Goal: Task Accomplishment & Management: Use online tool/utility

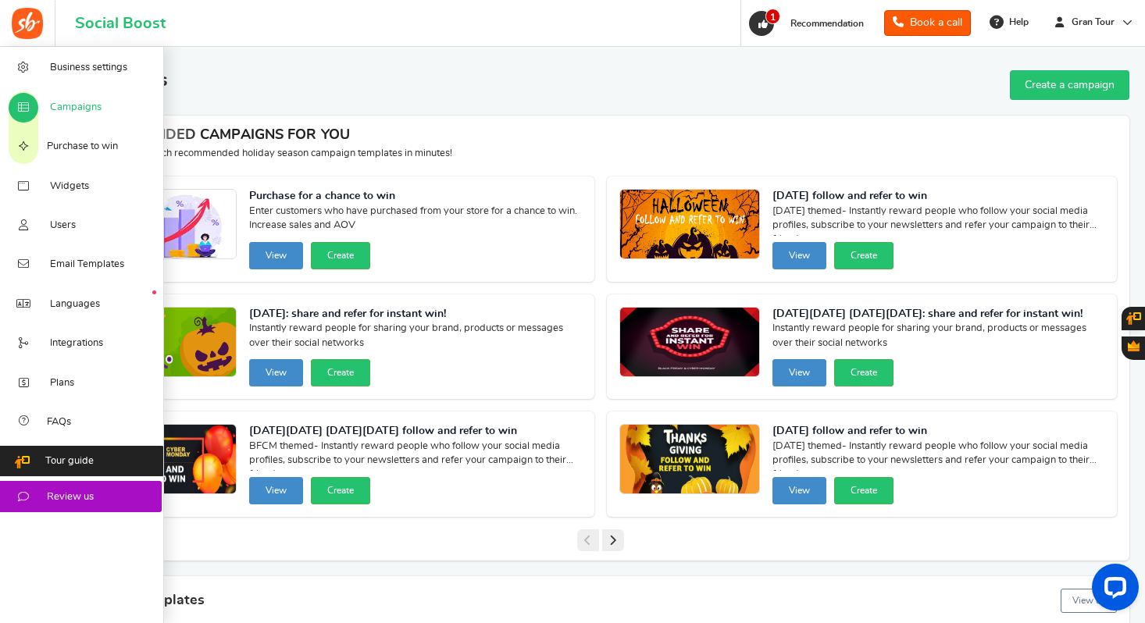
click at [27, 102] on icon at bounding box center [24, 108] width 16 height 12
click at [75, 109] on span "Campaigns" at bounding box center [76, 108] width 52 height 14
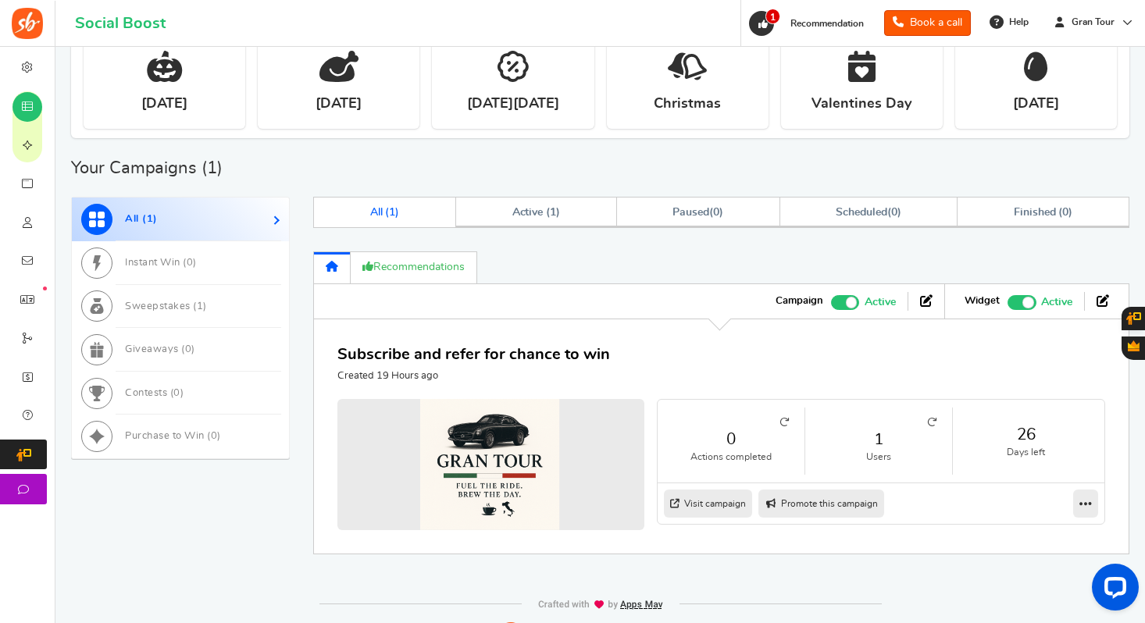
scroll to position [643, 0]
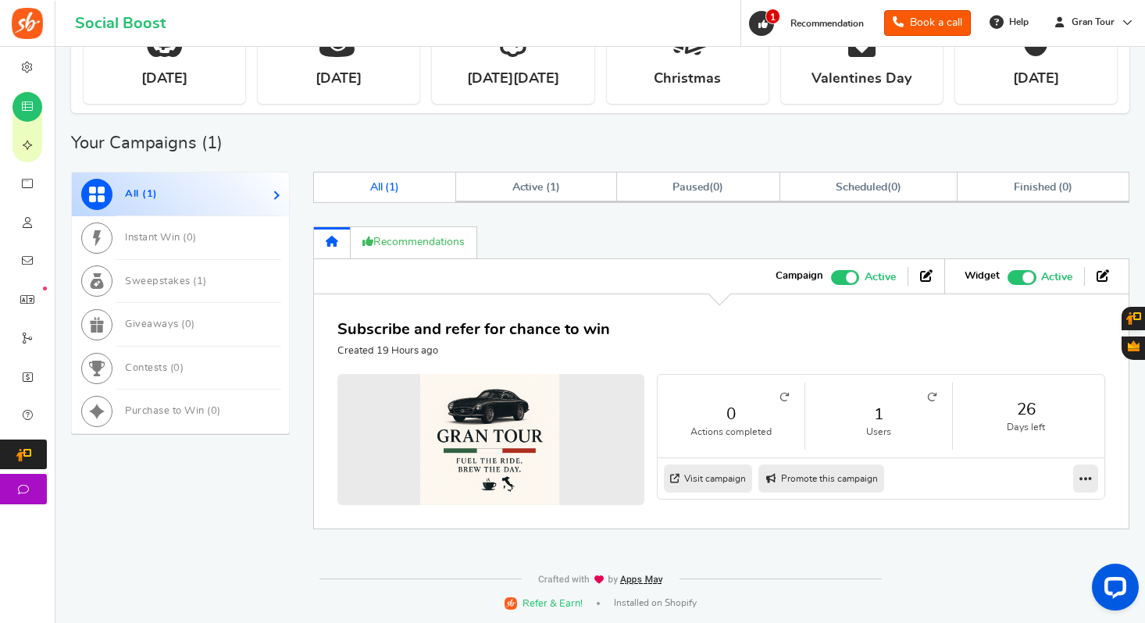
click at [928, 397] on icon at bounding box center [931, 397] width 9 height 9
click at [26, 25] on img at bounding box center [27, 23] width 31 height 31
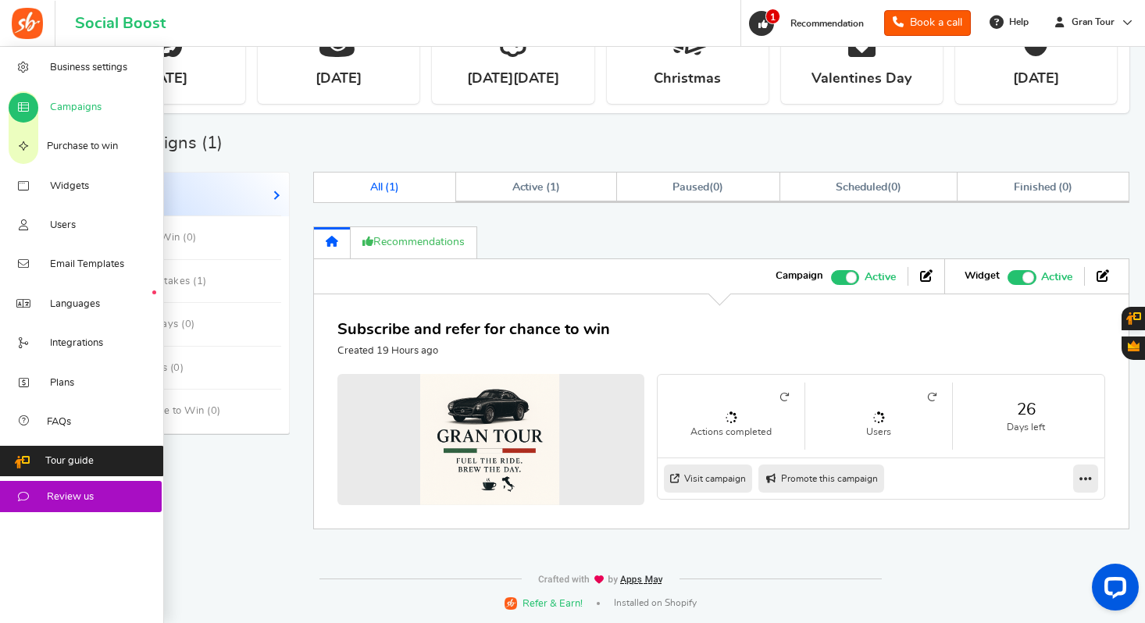
click at [66, 109] on span "Campaigns" at bounding box center [76, 108] width 52 height 14
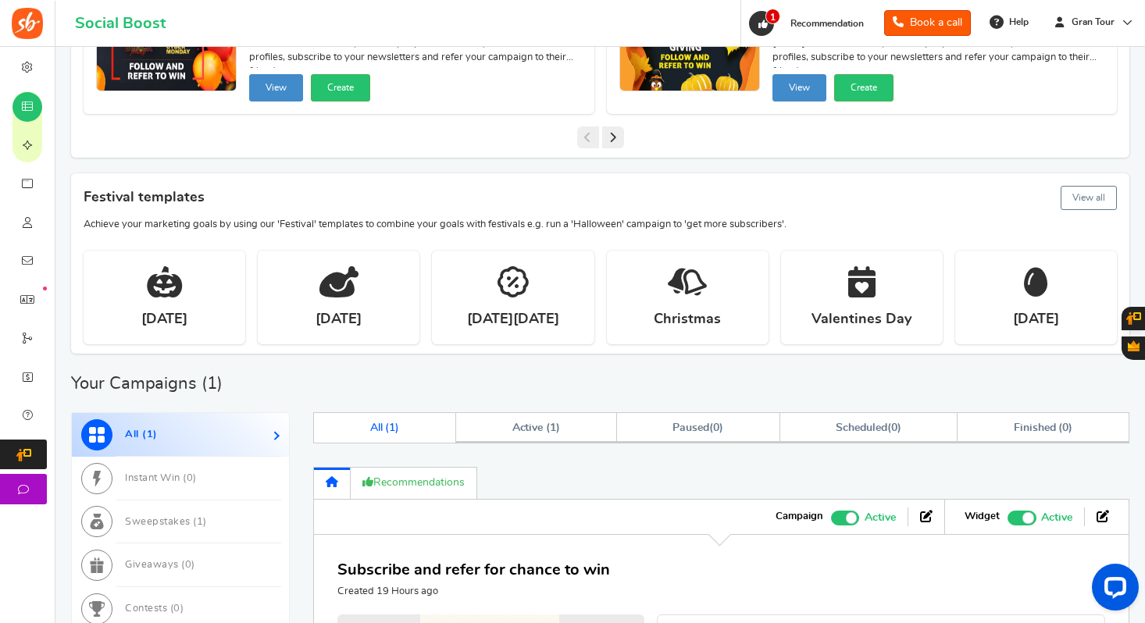
scroll to position [576, 0]
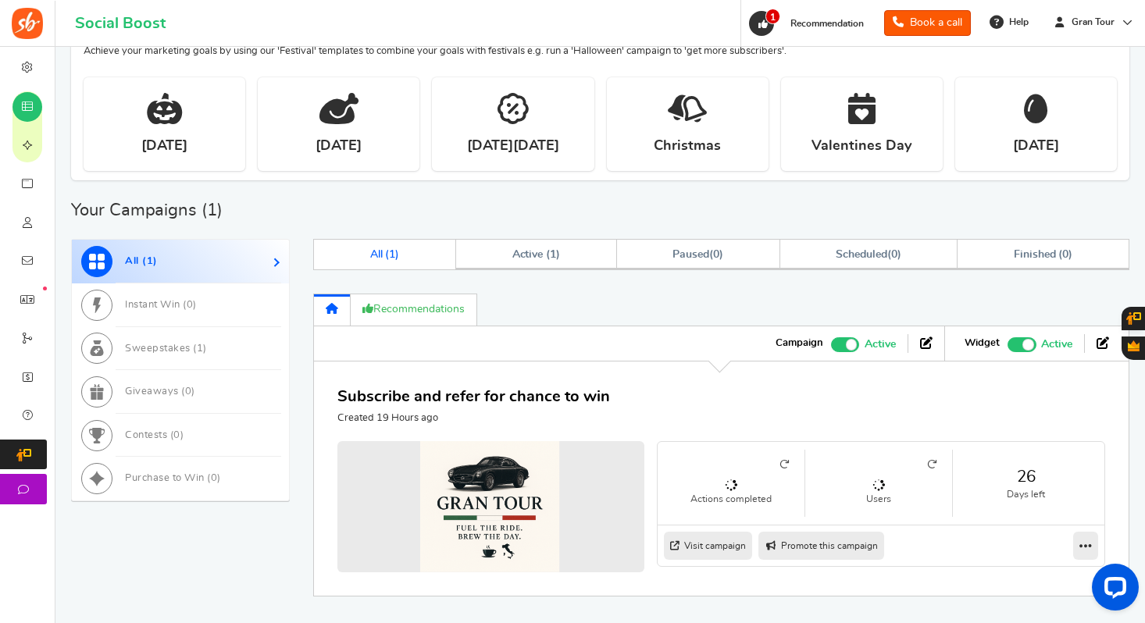
click at [732, 546] on link "Visit campaign" at bounding box center [708, 546] width 88 height 28
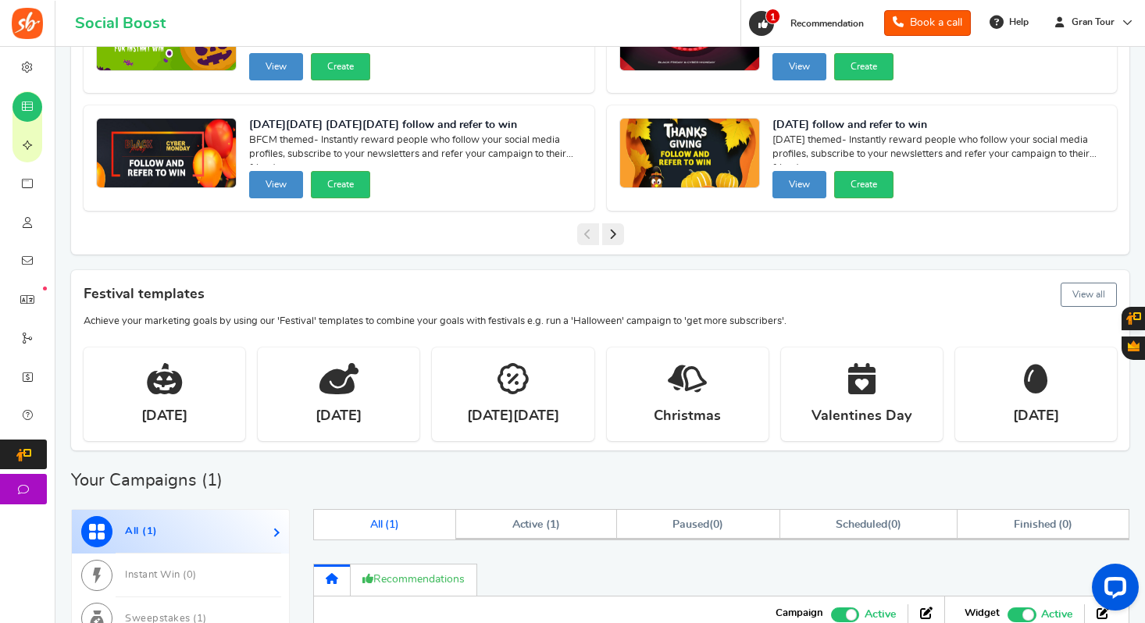
scroll to position [0, 0]
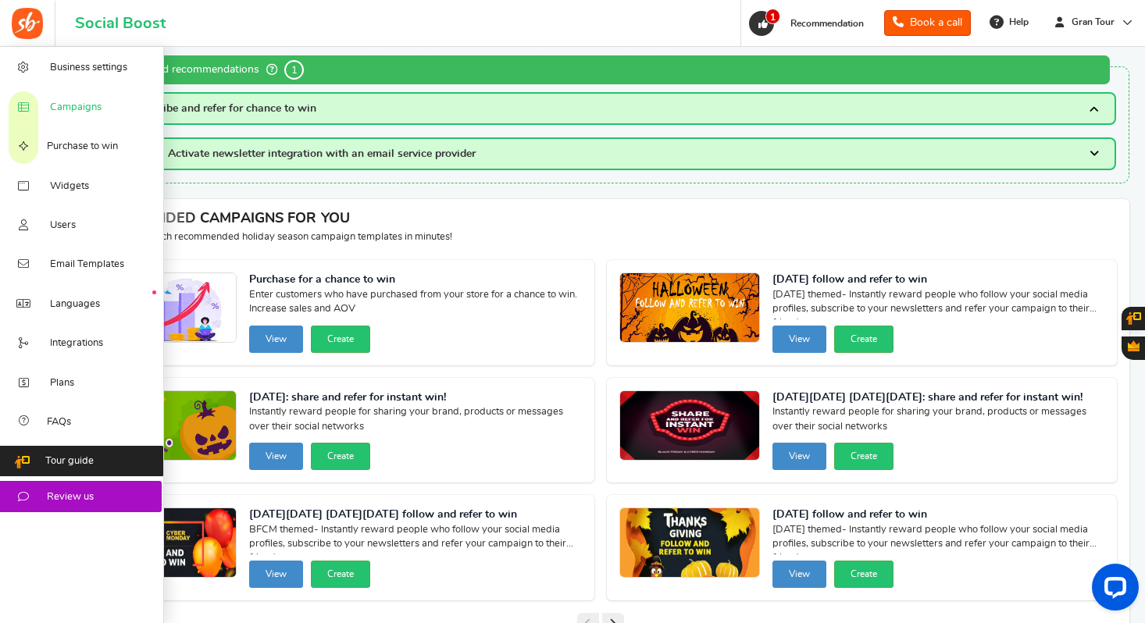
click at [89, 105] on span "Campaigns" at bounding box center [76, 108] width 52 height 14
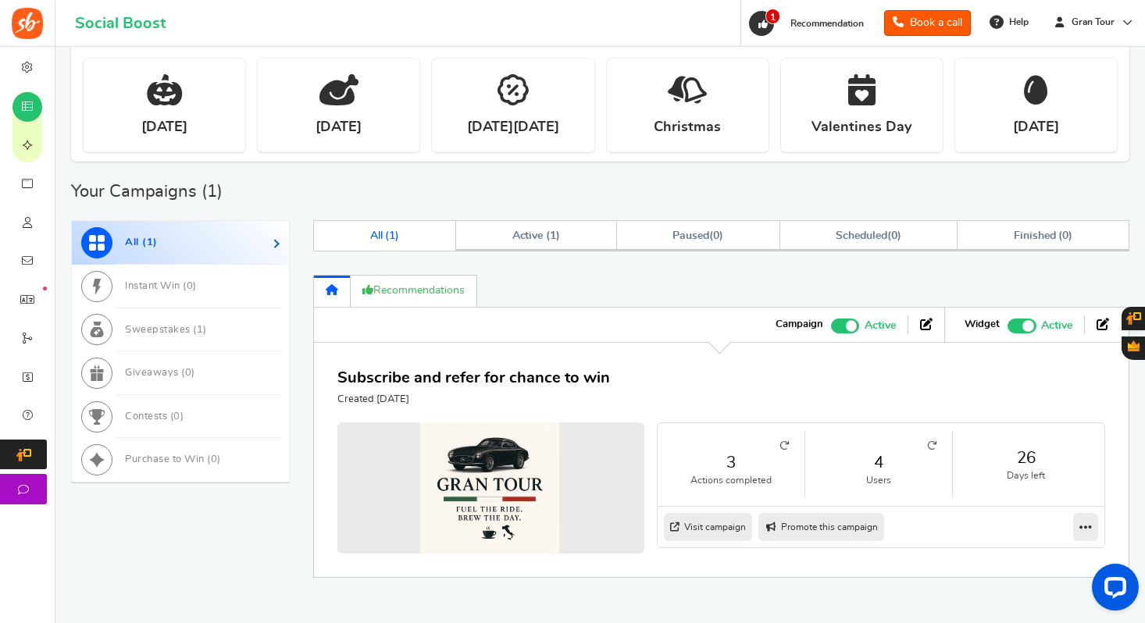
scroll to position [599, 0]
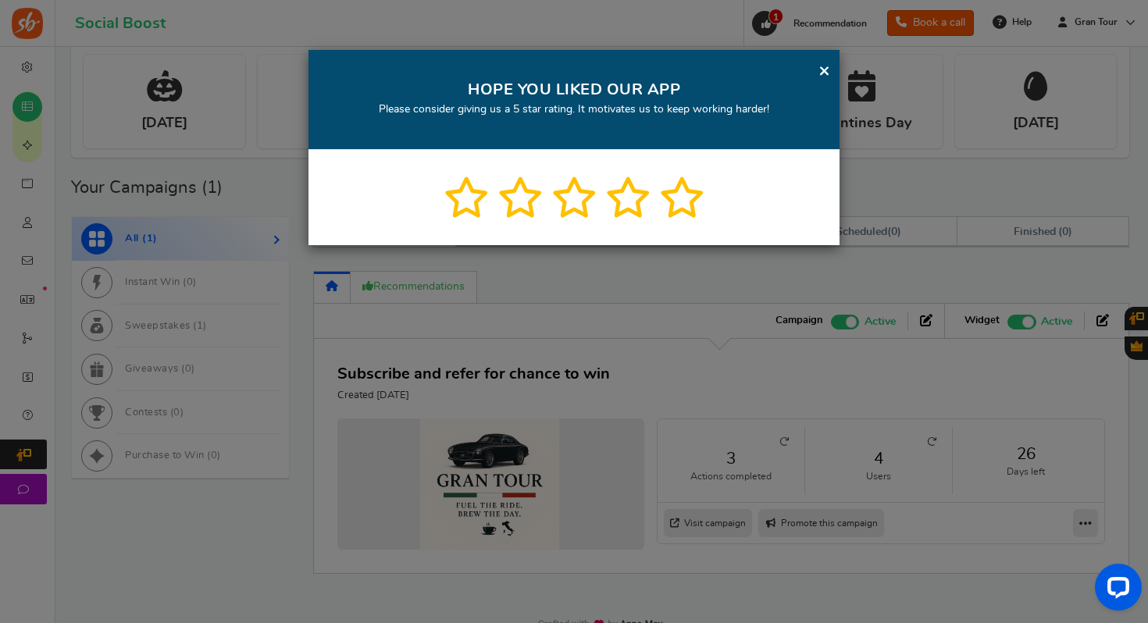
click at [825, 74] on link "×" at bounding box center [824, 71] width 12 height 20
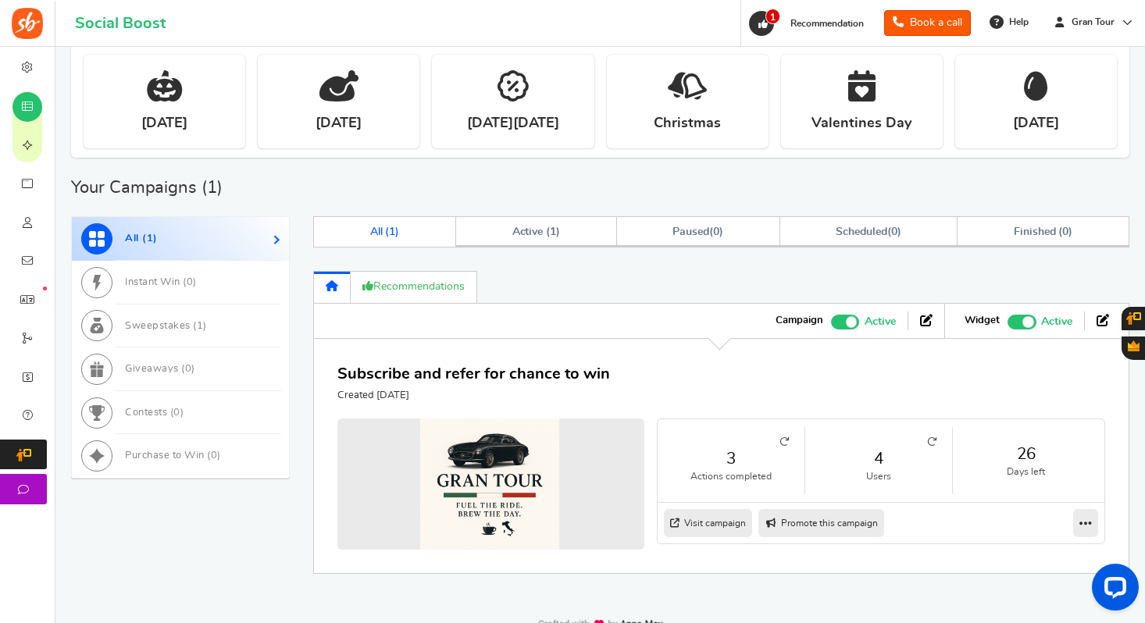
scroll to position [643, 0]
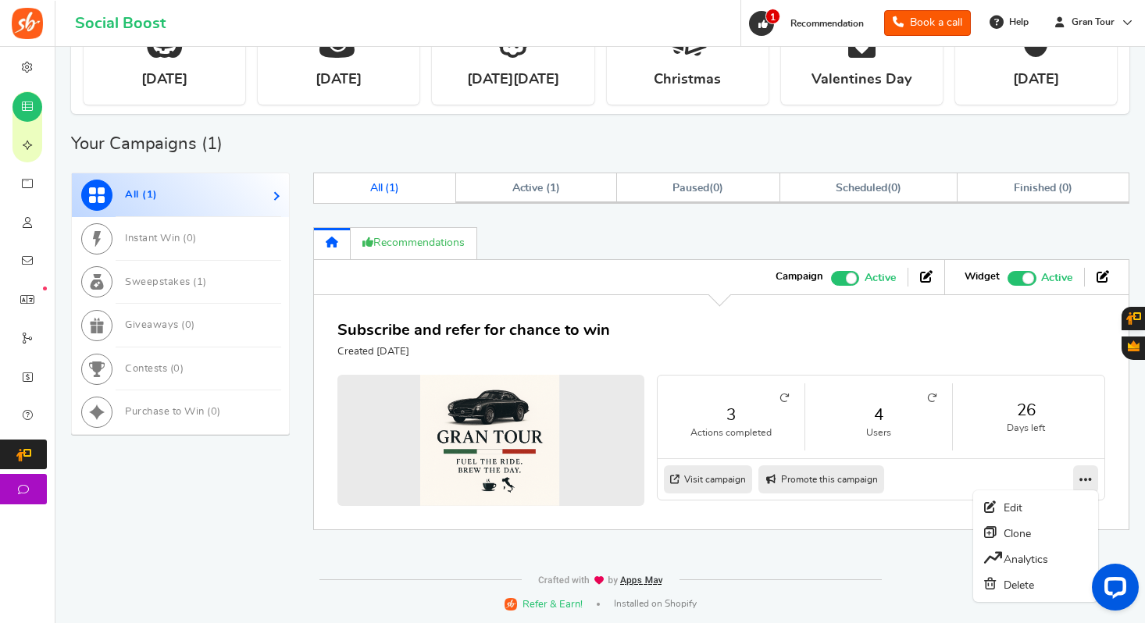
click at [1086, 473] on icon at bounding box center [1085, 479] width 12 height 14
click at [1021, 565] on link "Analytics" at bounding box center [1036, 559] width 116 height 26
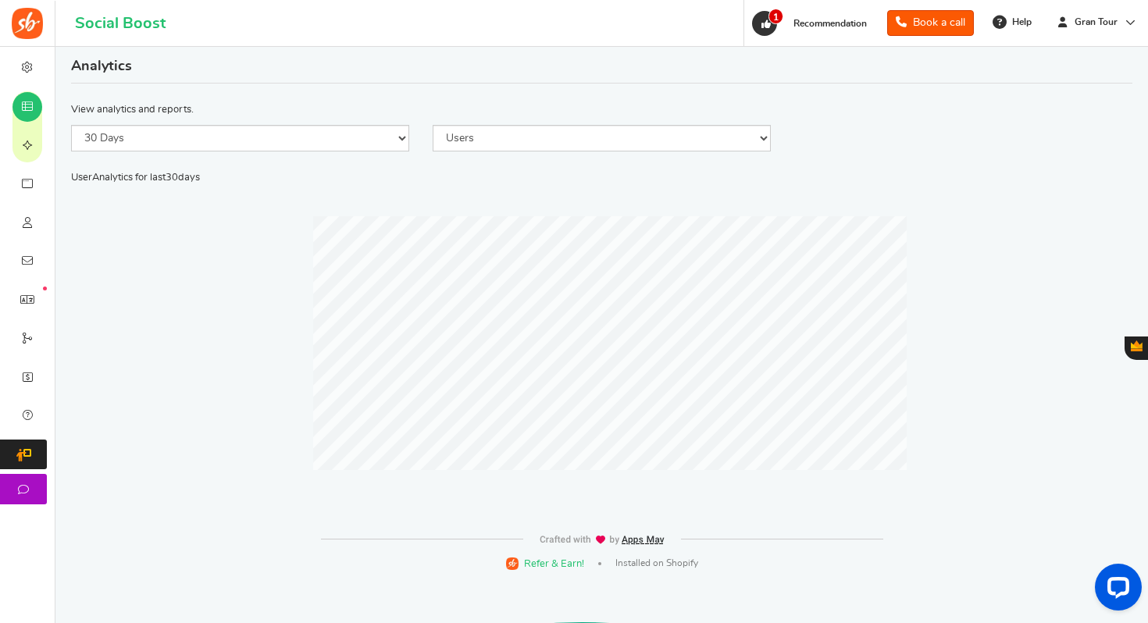
click at [40, 27] on img at bounding box center [27, 23] width 31 height 31
click at [764, 22] on icon at bounding box center [766, 24] width 14 height 14
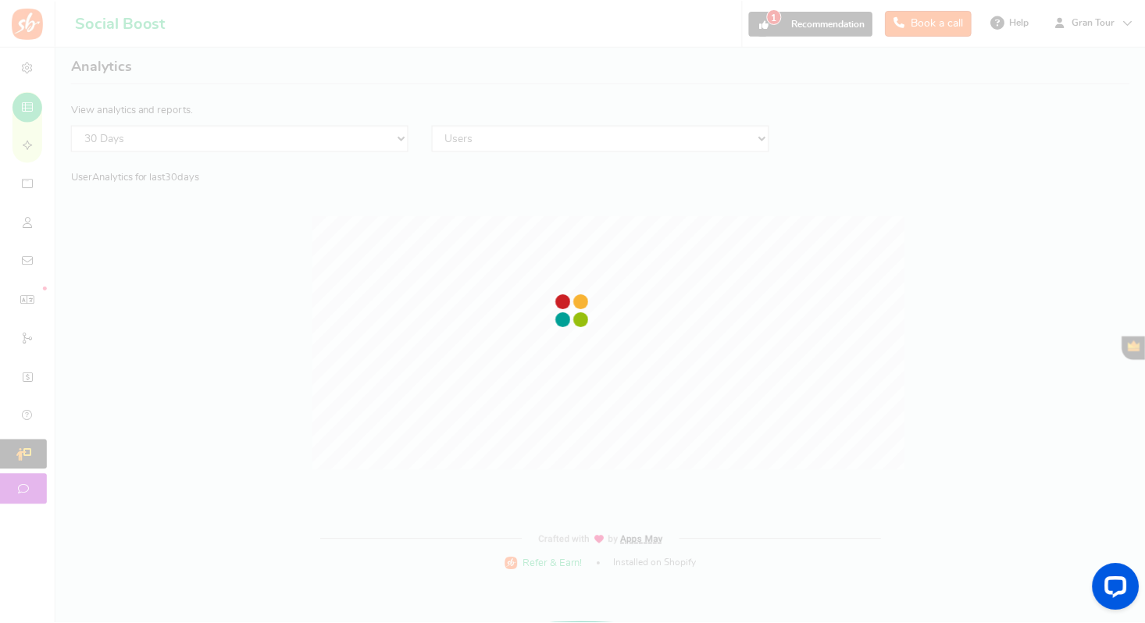
scroll to position [55, 0]
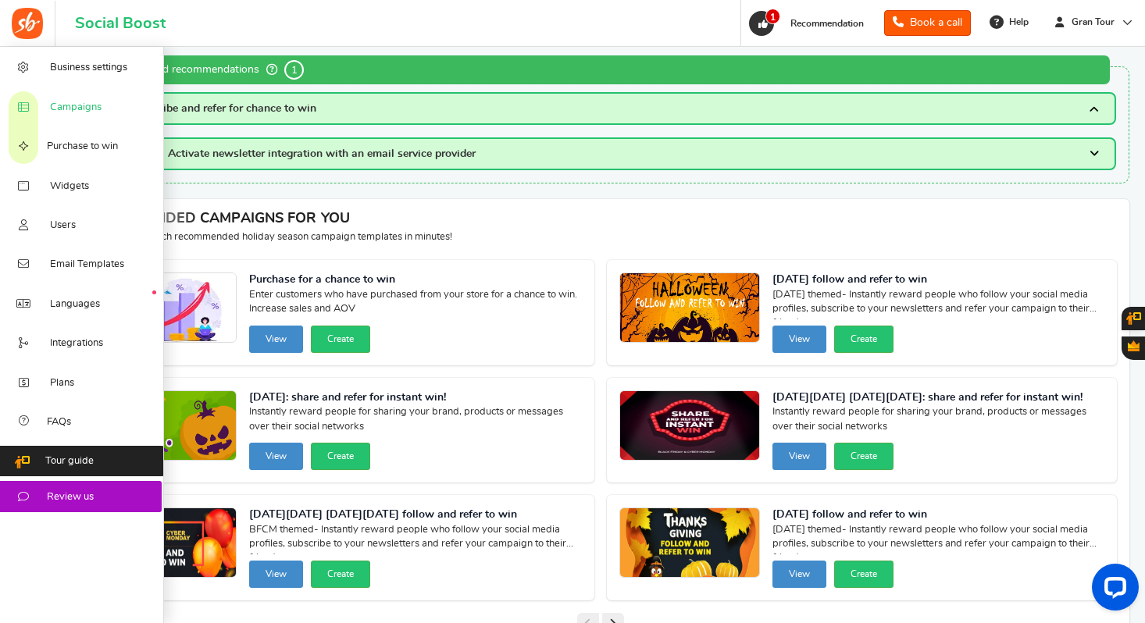
click at [66, 102] on span "Campaigns" at bounding box center [76, 108] width 52 height 14
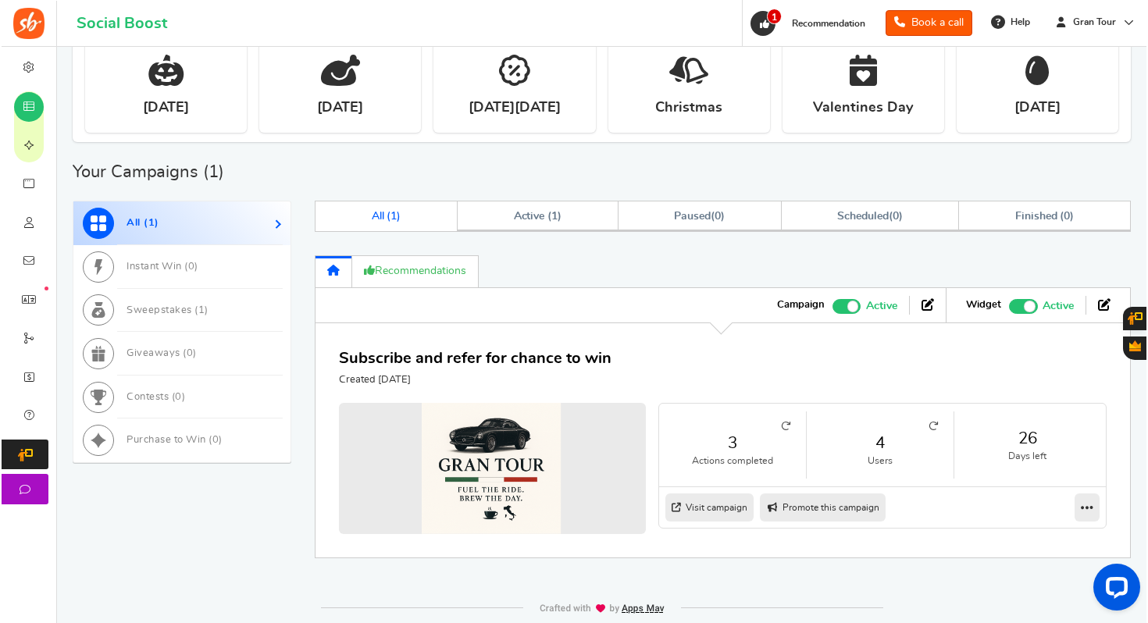
scroll to position [643, 0]
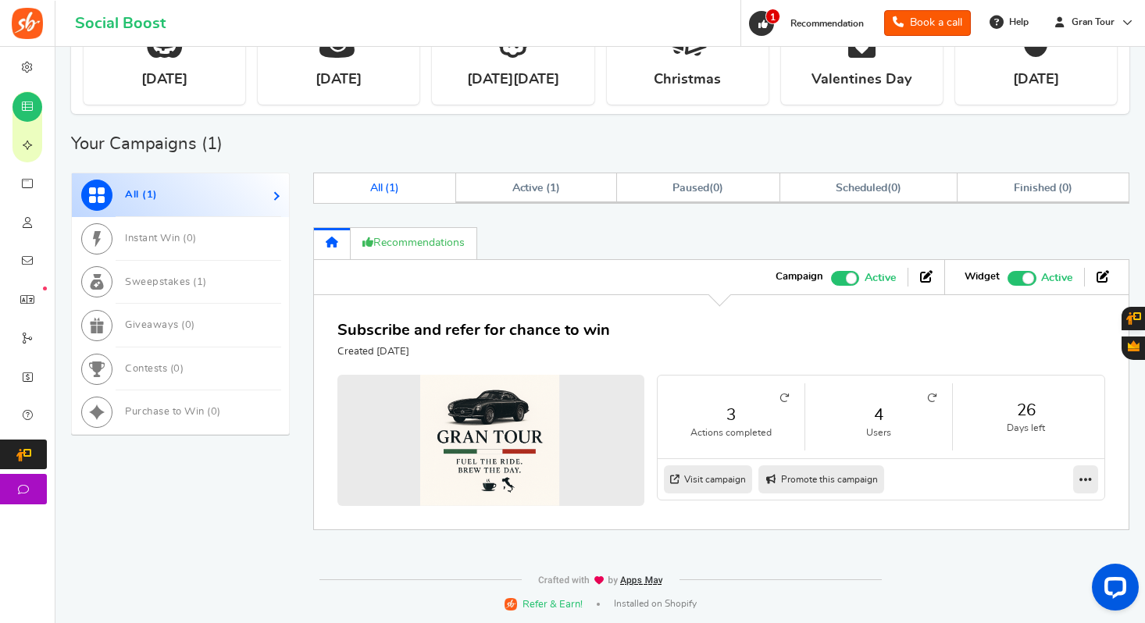
click at [800, 470] on link "Promote this campaign" at bounding box center [821, 479] width 126 height 28
type input "https://amze.me/AFo7U"
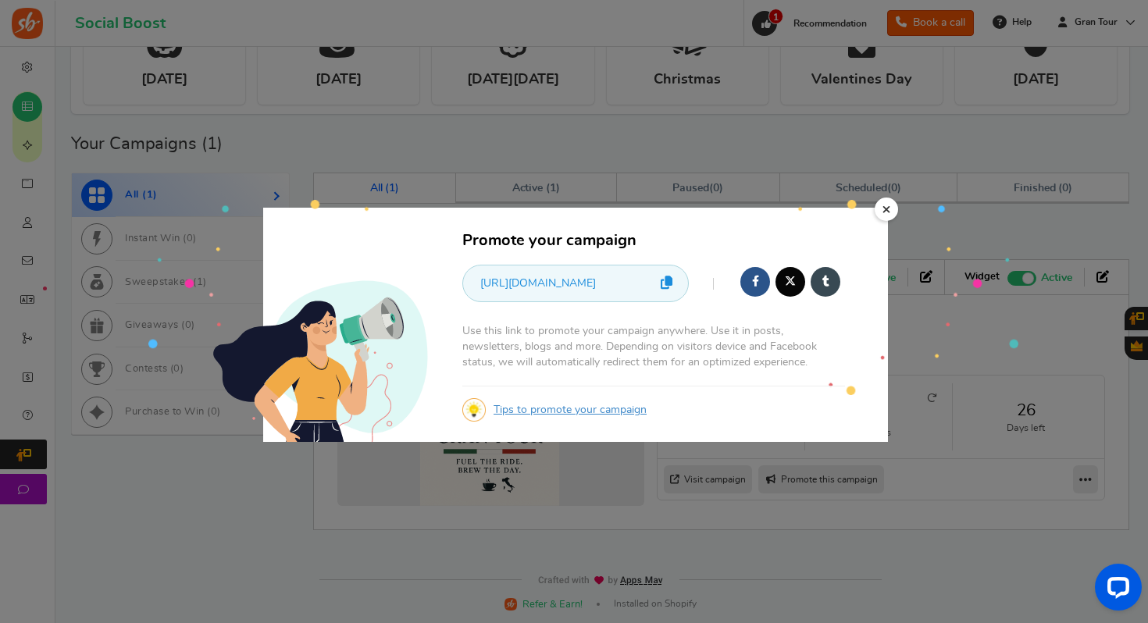
click at [668, 287] on icon at bounding box center [667, 282] width 12 height 13
